Goal: Go to known website: Access a specific website the user already knows

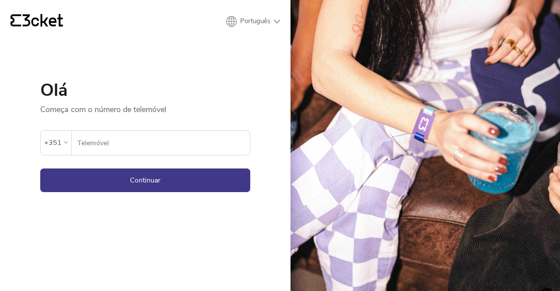
click at [189, 144] on input "Telemóvel" at bounding box center [163, 143] width 173 height 24
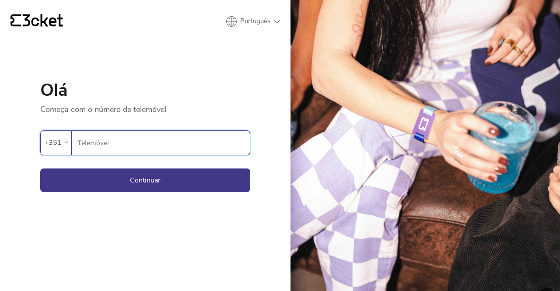
type input "937620008"
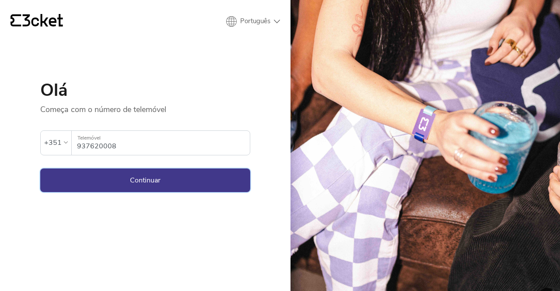
click at [175, 176] on button "Continuar" at bounding box center [145, 181] width 210 height 24
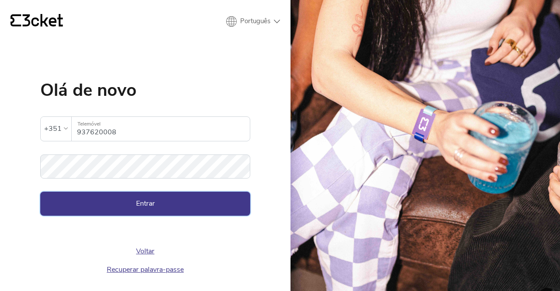
click at [169, 204] on button "Entrar" at bounding box center [145, 204] width 210 height 24
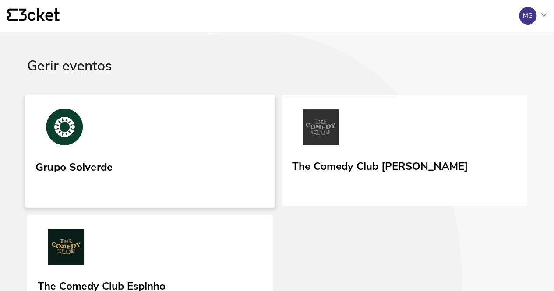
click at [114, 172] on link "Grupo Solverde" at bounding box center [150, 150] width 250 height 113
